Goal: Transaction & Acquisition: Purchase product/service

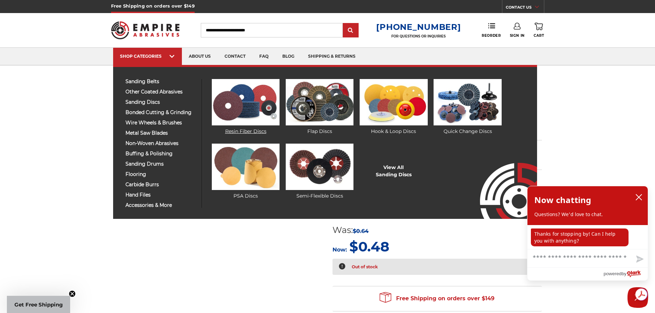
click at [229, 111] on img at bounding box center [246, 102] width 68 height 46
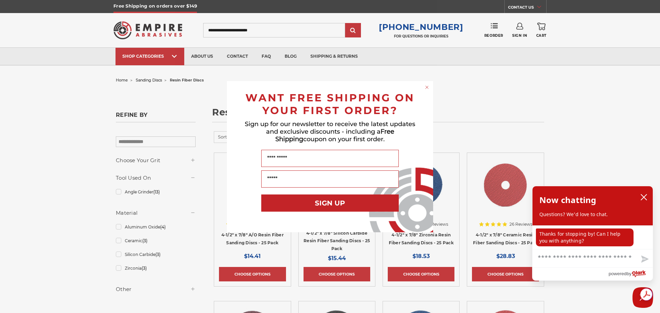
click at [428, 87] on circle "Close dialog" at bounding box center [427, 87] width 7 height 7
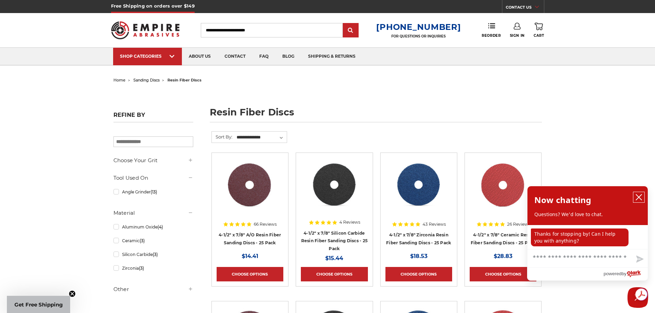
click at [637, 197] on icon "close chatbox" at bounding box center [638, 197] width 7 height 7
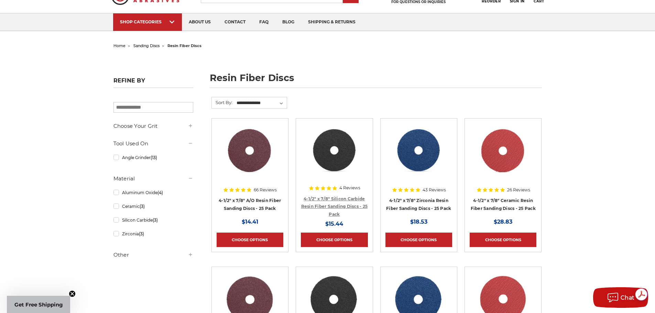
click at [334, 205] on link "4-1/2" x 7/8" Silicon Carbide Resin Fiber Sanding Discs - 25 Pack" at bounding box center [334, 206] width 67 height 21
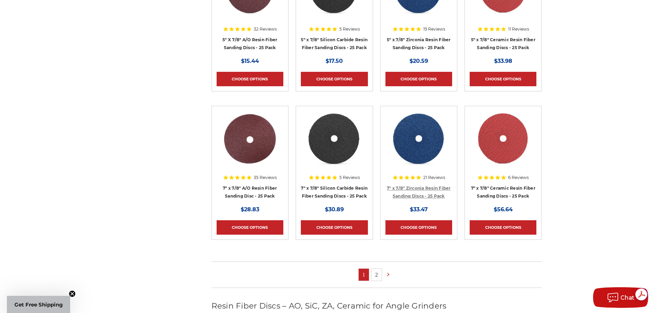
click at [411, 195] on link "7" x 7/8" Zirconia Resin Fiber Sanding Discs - 25 Pack" at bounding box center [419, 192] width 64 height 13
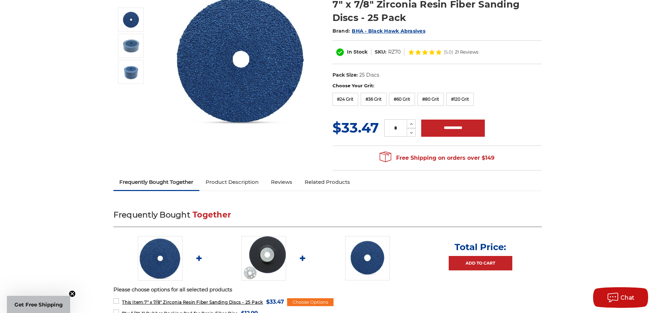
scroll to position [103, 0]
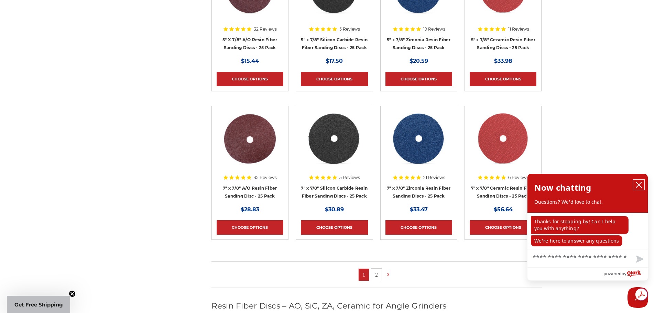
click at [639, 184] on icon "close chatbox" at bounding box center [638, 185] width 7 height 7
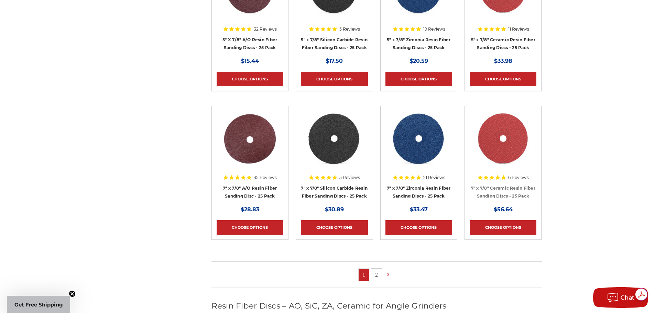
click at [505, 194] on link "7" x 7/8" Ceramic Resin Fiber Sanding Discs - 25 Pack" at bounding box center [503, 192] width 64 height 13
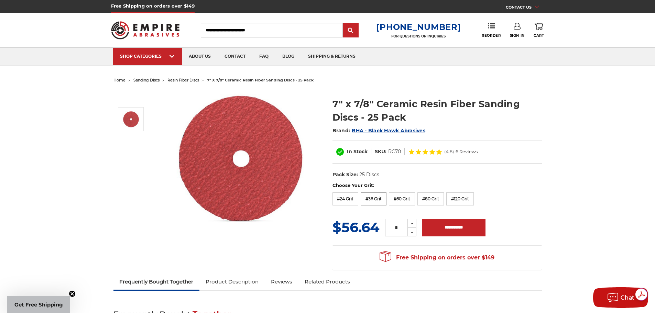
click at [374, 197] on label "#36 Grit" at bounding box center [374, 199] width 26 height 13
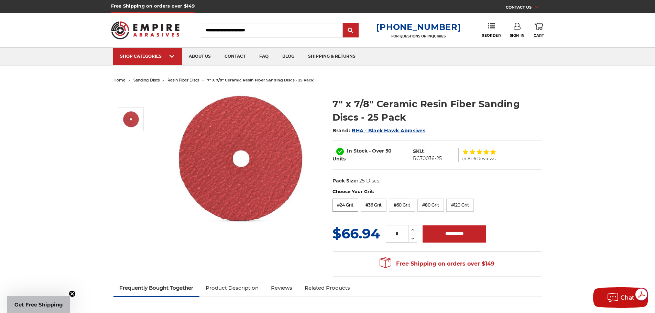
click at [341, 201] on label "#24 Grit" at bounding box center [345, 205] width 26 height 13
click at [350, 207] on label "#24 Grit" at bounding box center [345, 205] width 26 height 13
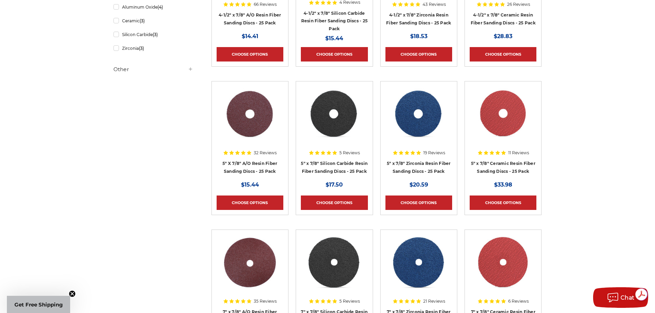
scroll to position [241, 0]
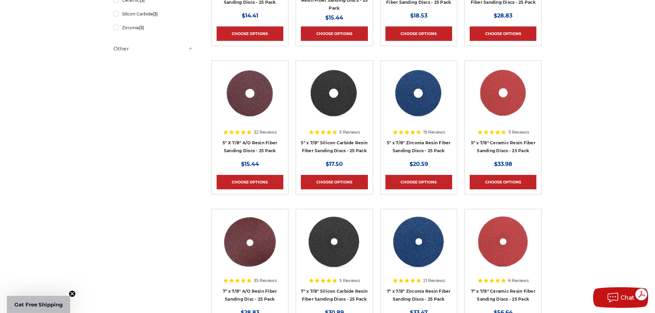
click at [242, 145] on h4 "5" X 7/8" A/O Resin Fiber Sanding Discs - 25 Pack" at bounding box center [250, 148] width 67 height 19
click at [243, 149] on link "5" X 7/8" A/O Resin Fiber Sanding Discs - 25 Pack" at bounding box center [249, 146] width 55 height 13
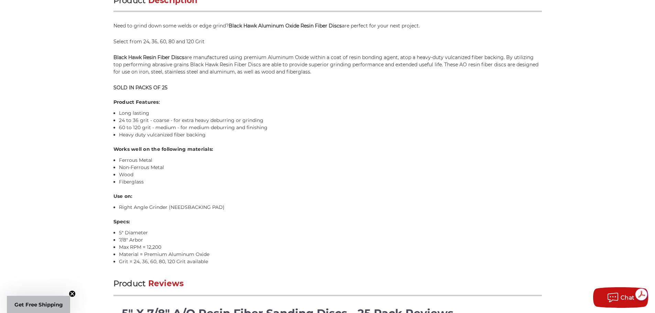
scroll to position [481, 0]
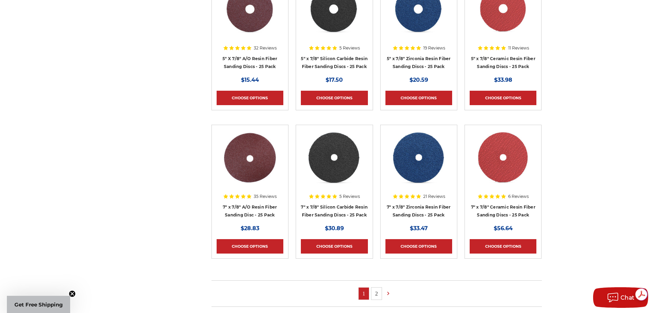
scroll to position [344, 0]
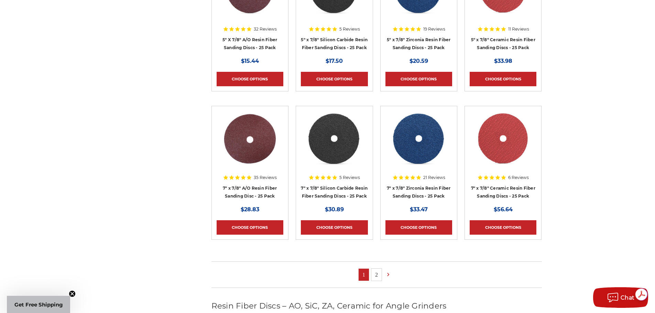
click at [509, 148] on img at bounding box center [502, 138] width 55 height 55
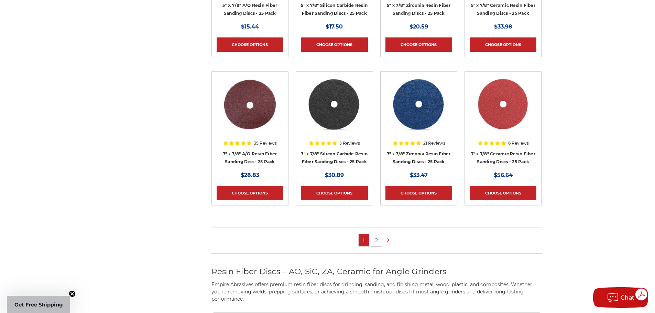
click at [325, 154] on h4 "7" x 7/8" Silicon Carbide Resin Fiber Sanding Discs - 25 Pack" at bounding box center [334, 159] width 67 height 19
click at [328, 151] on link "7" x 7/8" Silicon Carbide Resin Fiber Sanding Discs - 25 Pack" at bounding box center [334, 157] width 67 height 13
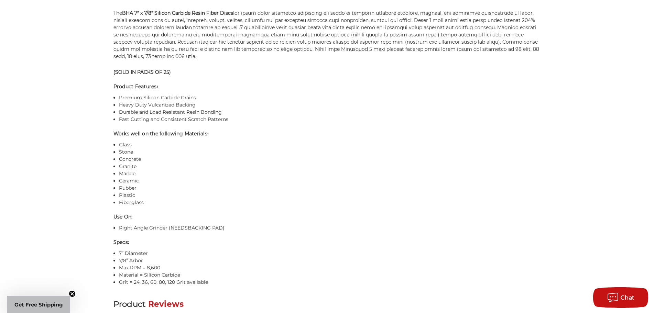
scroll to position [550, 0]
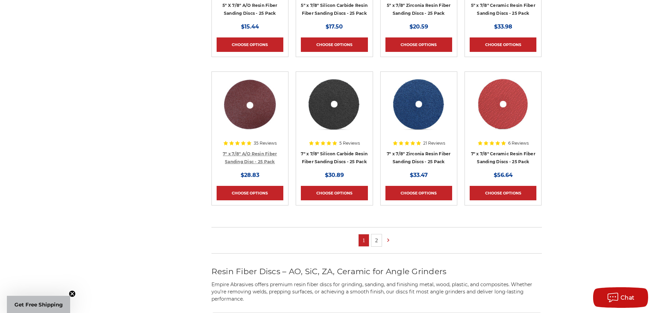
click at [260, 155] on link "7" x 7/8" A/O Resin Fiber Sanding Disc - 25 Pack" at bounding box center [250, 157] width 54 height 13
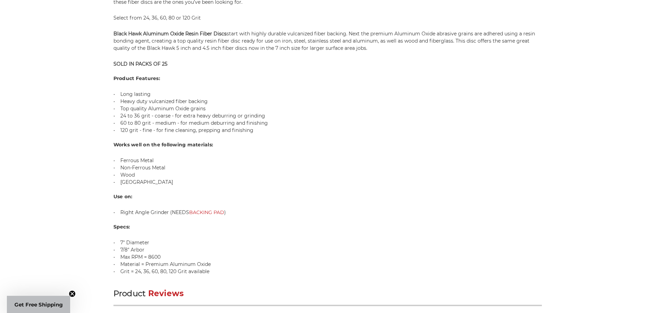
scroll to position [531, 0]
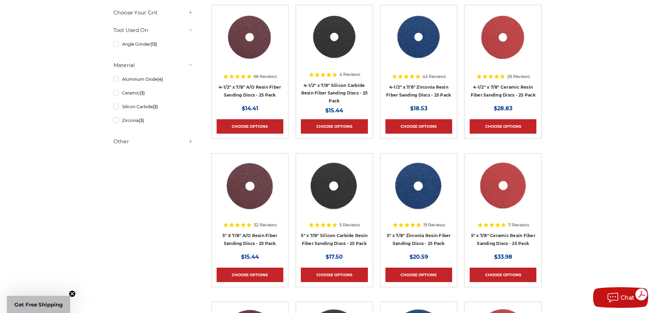
scroll to position [138, 0]
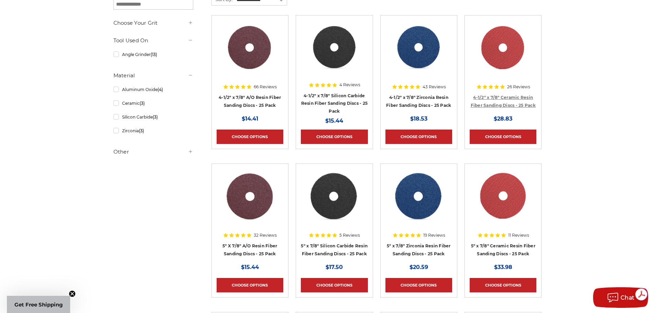
click at [510, 97] on link "4-1/2" x 7/8" Ceramic Resin Fiber Sanding Discs - 25 Pack" at bounding box center [503, 101] width 65 height 13
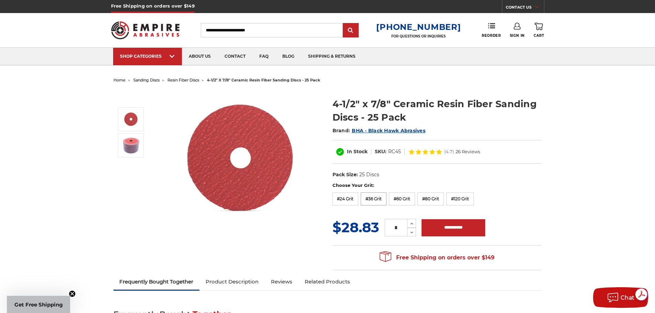
click at [379, 198] on label "#36 Grit" at bounding box center [374, 199] width 26 height 13
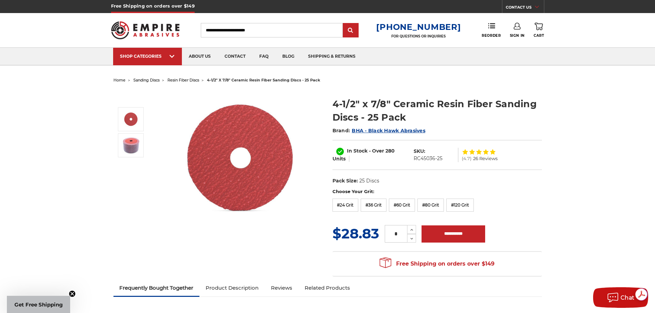
drag, startPoint x: 151, startPoint y: 2, endPoint x: 61, endPoint y: 130, distance: 156.4
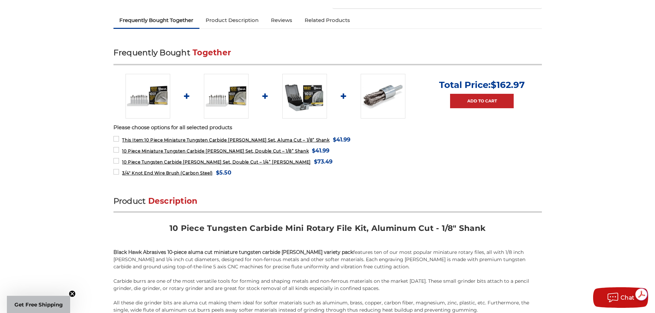
scroll to position [241, 0]
